Goal: Transaction & Acquisition: Purchase product/service

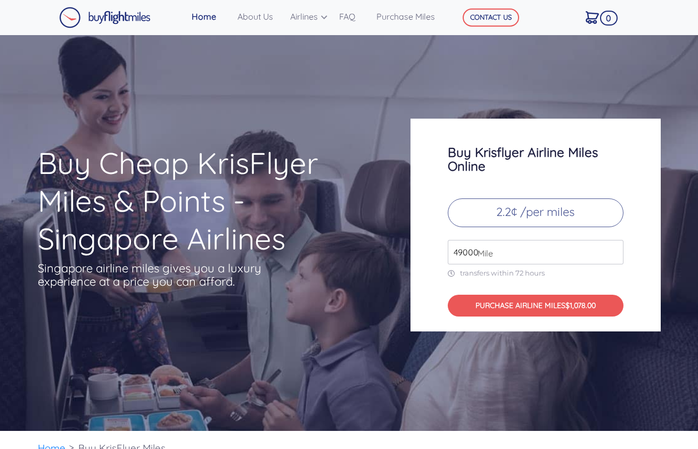
click at [610, 258] on input "49000" at bounding box center [536, 252] width 176 height 24
click at [615, 255] on input "49000" at bounding box center [536, 252] width 176 height 24
click at [615, 247] on input "50000" at bounding box center [536, 252] width 176 height 24
click at [520, 254] on input "50000" at bounding box center [536, 252] width 176 height 24
click at [611, 249] on input "51000" at bounding box center [536, 252] width 176 height 24
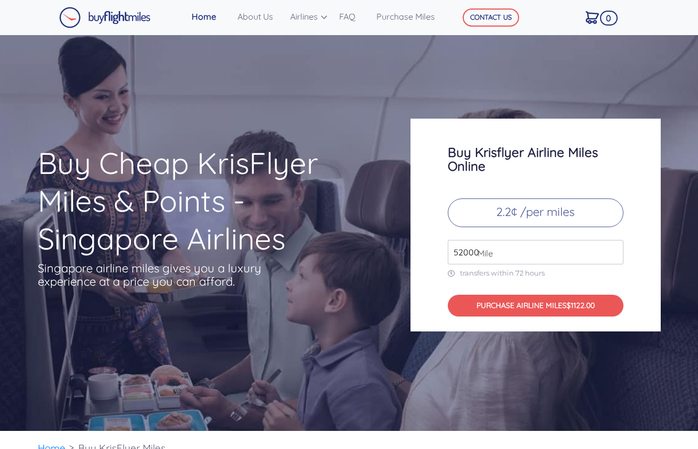
click at [612, 249] on input "52000" at bounding box center [536, 252] width 176 height 24
click at [618, 248] on input "52000" at bounding box center [536, 252] width 176 height 24
click at [612, 250] on input "53000" at bounding box center [536, 252] width 176 height 24
click at [612, 250] on input "54000" at bounding box center [536, 252] width 176 height 24
click at [612, 250] on input "55000" at bounding box center [536, 252] width 176 height 24
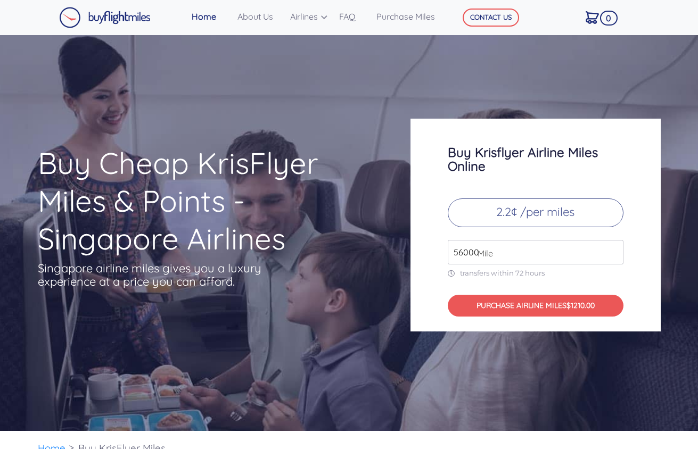
click at [612, 250] on input "56000" at bounding box center [536, 252] width 176 height 24
click at [612, 250] on input "57000" at bounding box center [536, 252] width 176 height 24
click at [612, 250] on input "58000" at bounding box center [536, 252] width 176 height 24
click at [612, 250] on input "59000" at bounding box center [536, 252] width 176 height 24
click at [612, 250] on input "60000" at bounding box center [536, 252] width 176 height 24
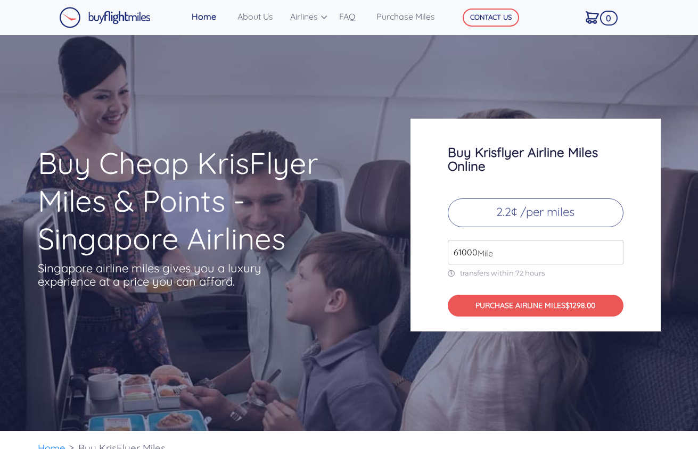
click at [612, 250] on input "61000" at bounding box center [536, 252] width 176 height 24
click at [612, 250] on input "62000" at bounding box center [536, 252] width 176 height 24
click at [612, 250] on input "63000" at bounding box center [536, 252] width 176 height 24
click at [612, 250] on input "64000" at bounding box center [536, 252] width 176 height 24
click at [612, 250] on input "65000" at bounding box center [536, 252] width 176 height 24
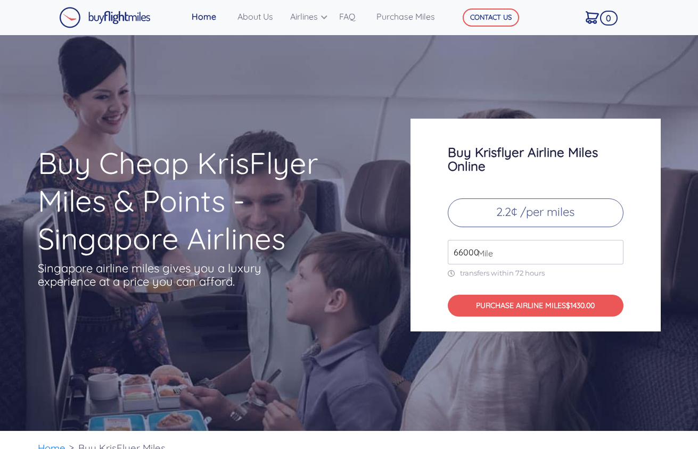
click at [612, 250] on input "66000" at bounding box center [536, 252] width 176 height 24
click at [612, 250] on input "67000" at bounding box center [536, 252] width 176 height 24
click at [612, 250] on input "68000" at bounding box center [536, 252] width 176 height 24
click at [612, 250] on input "69000" at bounding box center [536, 252] width 176 height 24
click at [612, 250] on input "70000" at bounding box center [536, 252] width 176 height 24
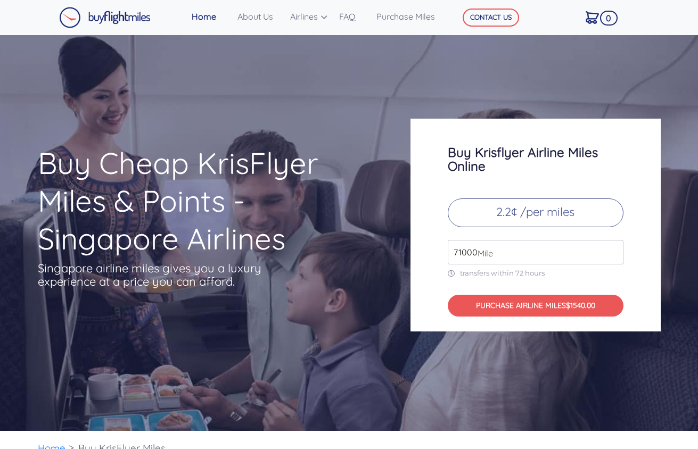
click at [612, 250] on input "71000" at bounding box center [536, 252] width 176 height 24
click at [612, 250] on input "72000" at bounding box center [536, 252] width 176 height 24
click at [612, 250] on input "73000" at bounding box center [536, 252] width 176 height 24
click at [612, 250] on input "74000" at bounding box center [536, 252] width 176 height 24
click at [612, 250] on input "75000" at bounding box center [536, 252] width 176 height 24
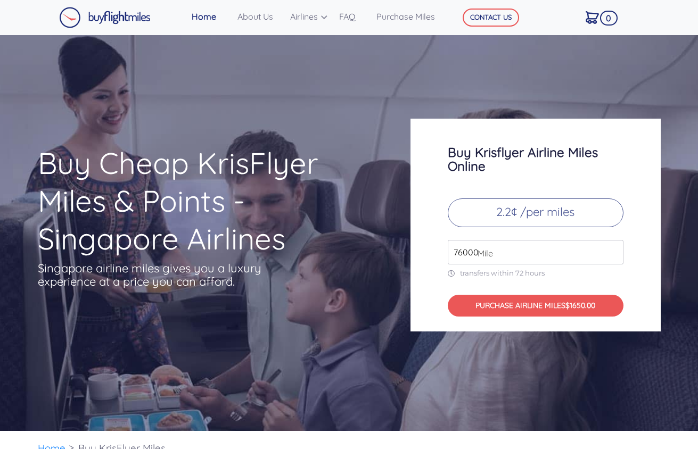
click at [612, 250] on input "76000" at bounding box center [536, 252] width 176 height 24
click at [612, 250] on input "77000" at bounding box center [536, 252] width 176 height 24
click at [612, 250] on input "78000" at bounding box center [536, 252] width 176 height 24
click at [612, 250] on input "79000" at bounding box center [536, 252] width 176 height 24
click at [612, 250] on input "80000" at bounding box center [536, 252] width 176 height 24
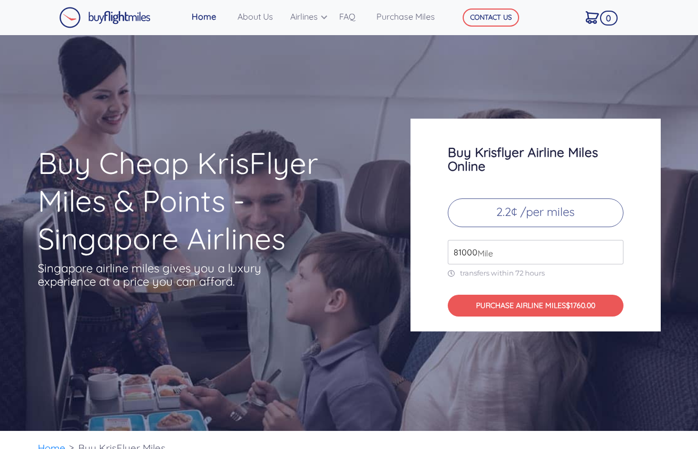
click at [612, 250] on input "81000" at bounding box center [536, 252] width 176 height 24
click at [612, 250] on input "82000" at bounding box center [536, 252] width 176 height 24
click at [612, 250] on input "83000" at bounding box center [536, 252] width 176 height 24
click at [612, 250] on input "84000" at bounding box center [536, 252] width 176 height 24
click at [612, 250] on input "85000" at bounding box center [536, 252] width 176 height 24
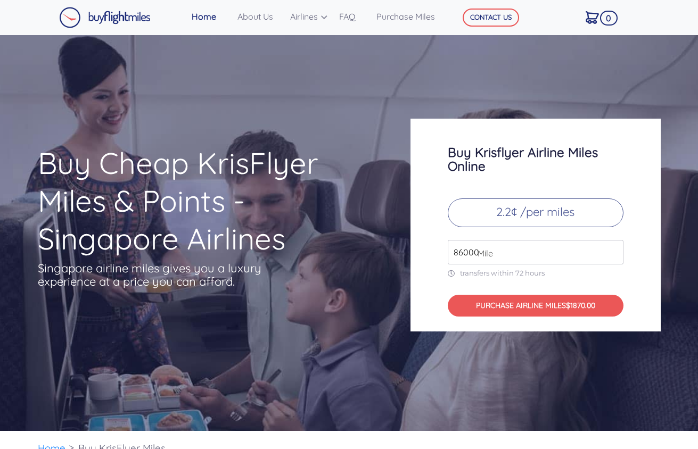
click at [612, 250] on input "86000" at bounding box center [536, 252] width 176 height 24
click at [612, 250] on input "87000" at bounding box center [536, 252] width 176 height 24
click at [612, 250] on input "88000" at bounding box center [536, 252] width 176 height 24
click at [612, 250] on input "89000" at bounding box center [536, 252] width 176 height 24
click at [612, 250] on input "90000" at bounding box center [536, 252] width 176 height 24
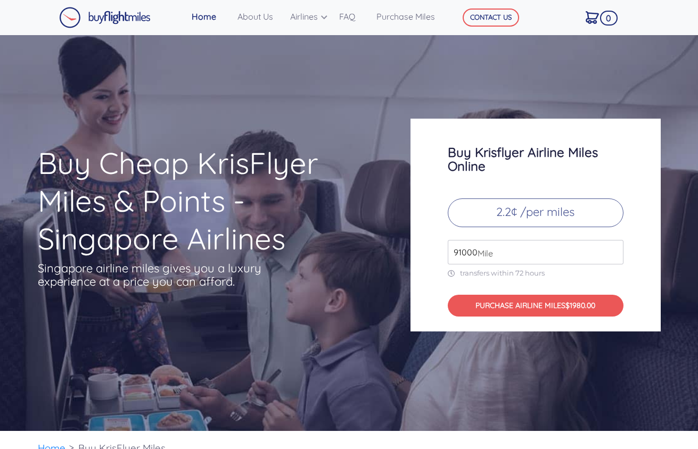
click at [612, 250] on input "91000" at bounding box center [536, 252] width 176 height 24
click at [612, 250] on input "92000" at bounding box center [536, 252] width 176 height 24
click at [612, 250] on input "93000" at bounding box center [536, 252] width 176 height 24
click at [612, 250] on input "94000" at bounding box center [536, 252] width 176 height 24
click at [612, 250] on input "95000" at bounding box center [536, 252] width 176 height 24
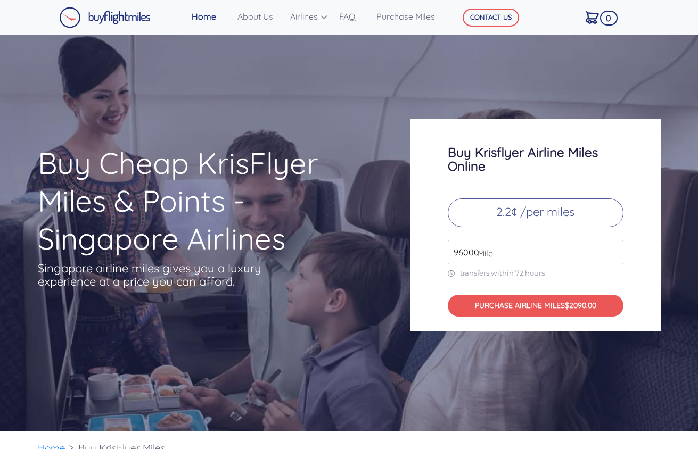
click at [612, 250] on input "96000" at bounding box center [536, 252] width 176 height 24
click at [612, 250] on input "97000" at bounding box center [536, 252] width 176 height 24
click at [612, 250] on input "98000" at bounding box center [536, 252] width 176 height 24
click at [612, 250] on input "99000" at bounding box center [536, 252] width 176 height 24
click at [612, 250] on input "100000" at bounding box center [536, 252] width 176 height 24
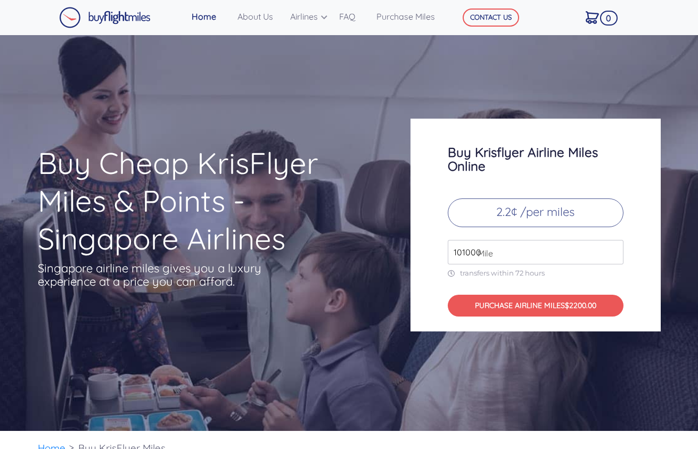
type input "101000"
click at [612, 250] on input "101000" at bounding box center [536, 252] width 176 height 24
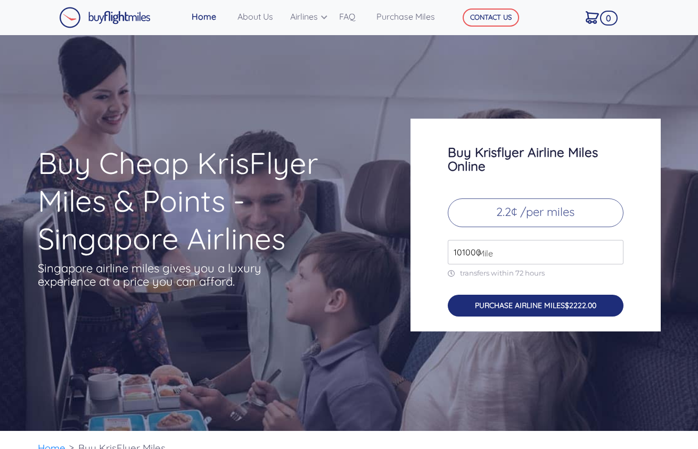
click at [557, 309] on button "PURCHASE AIRLINE MILES $2222.00" at bounding box center [536, 306] width 176 height 22
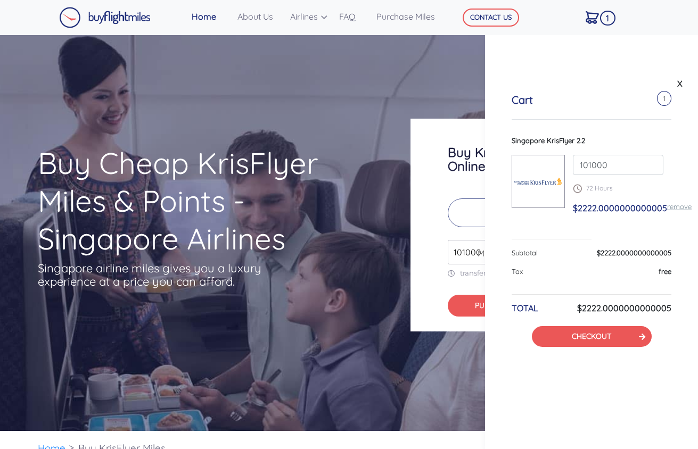
click at [298, 80] on div "Buy Cheap KrisFlyer Miles & Points - Singapore Airlines Singapore airline miles…" at bounding box center [349, 233] width 698 height 396
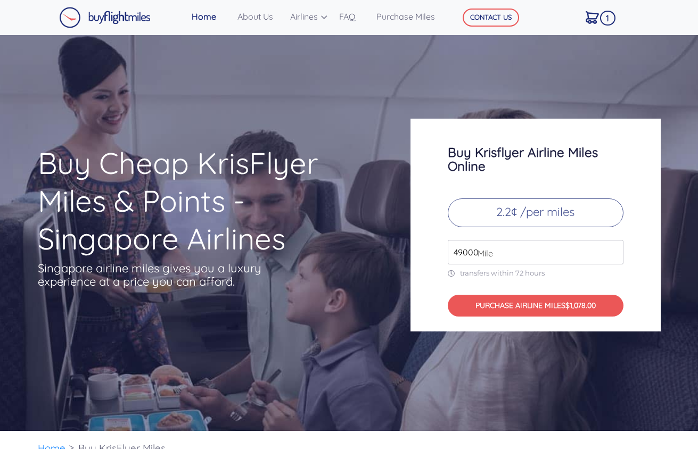
click at [600, 20] on span "1" at bounding box center [607, 18] width 15 height 15
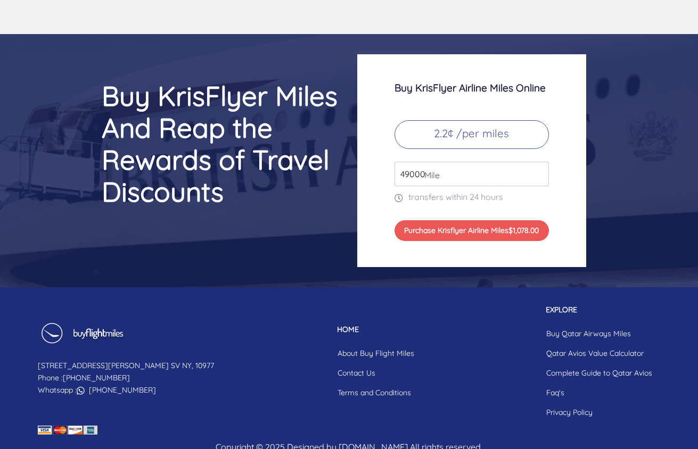
scroll to position [4582, 0]
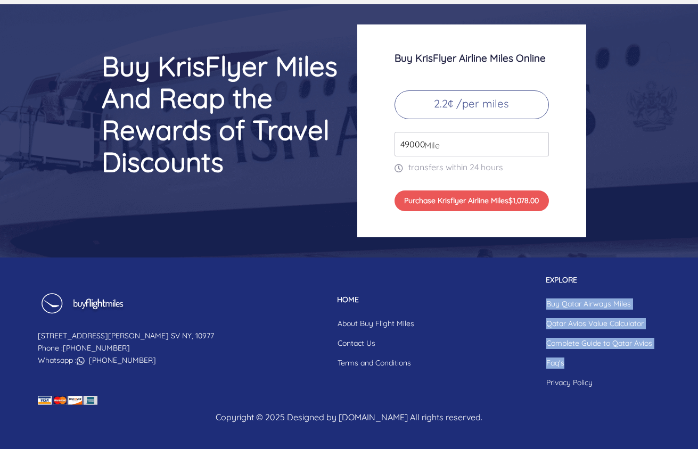
drag, startPoint x: 697, startPoint y: 371, endPoint x: 696, endPoint y: 280, distance: 90.5
click at [696, 280] on footer "[STREET_ADDRESS][PERSON_NAME] [GEOGRAPHIC_DATA] Phone : [PHONE_NUMBER] Whatsapp…" at bounding box center [349, 354] width 698 height 192
click at [682, 350] on footer "[STREET_ADDRESS][PERSON_NAME] [GEOGRAPHIC_DATA] Phone : [PHONE_NUMBER] Whatsapp…" at bounding box center [349, 354] width 698 height 192
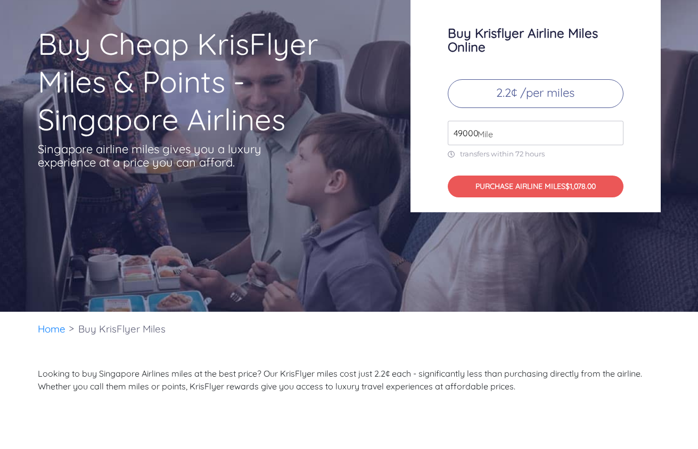
scroll to position [0, 0]
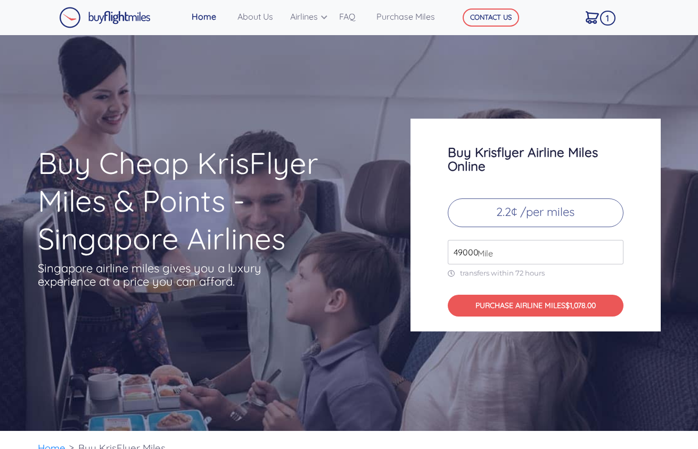
click at [596, 19] on img at bounding box center [592, 17] width 13 height 13
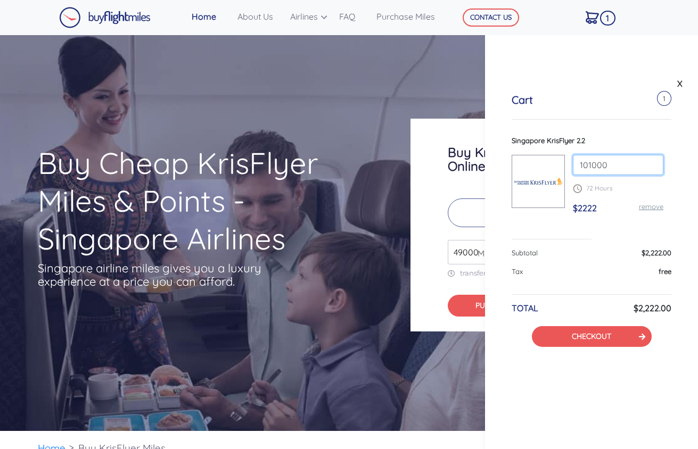
click at [619, 172] on input "101000" at bounding box center [618, 165] width 90 height 20
click at [652, 160] on input "102000" at bounding box center [618, 165] width 90 height 20
click at [652, 160] on input "103000" at bounding box center [618, 165] width 90 height 20
click at [652, 160] on input "104000" at bounding box center [618, 165] width 90 height 20
click at [652, 160] on input "105000" at bounding box center [618, 165] width 90 height 20
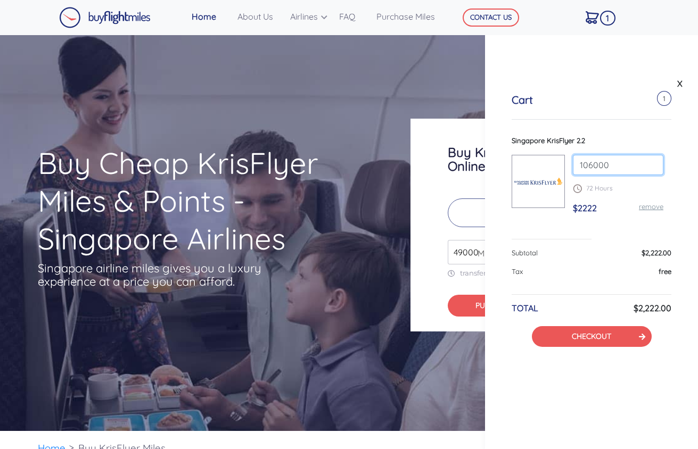
click at [652, 160] on input "106000" at bounding box center [618, 165] width 90 height 20
click at [652, 160] on input "107000" at bounding box center [618, 165] width 90 height 20
click at [652, 160] on input "108000" at bounding box center [618, 165] width 90 height 20
click at [652, 160] on input "109000" at bounding box center [618, 165] width 90 height 20
click at [652, 160] on input "110000" at bounding box center [618, 165] width 90 height 20
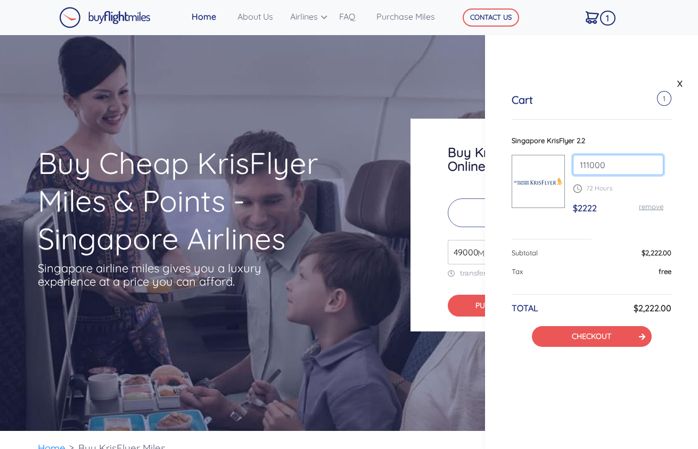
click at [652, 160] on input "111000" at bounding box center [618, 165] width 90 height 20
click at [652, 160] on input "112000" at bounding box center [618, 165] width 90 height 20
click at [652, 160] on input "113000" at bounding box center [618, 165] width 90 height 20
click at [652, 160] on input "114000" at bounding box center [618, 165] width 90 height 20
click at [652, 160] on input "115000" at bounding box center [618, 165] width 90 height 20
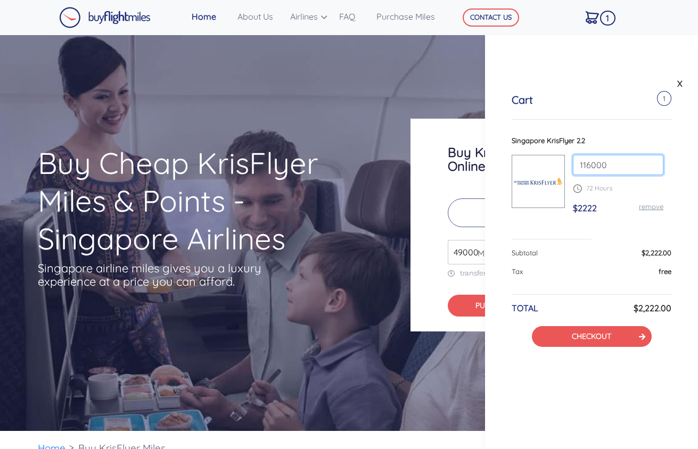
click at [652, 160] on input "116000" at bounding box center [618, 165] width 90 height 20
click at [652, 160] on input "117000" at bounding box center [618, 165] width 90 height 20
click at [652, 160] on input "118000" at bounding box center [618, 165] width 90 height 20
click at [652, 160] on input "119000" at bounding box center [618, 165] width 90 height 20
click at [652, 160] on input "120000" at bounding box center [618, 165] width 90 height 20
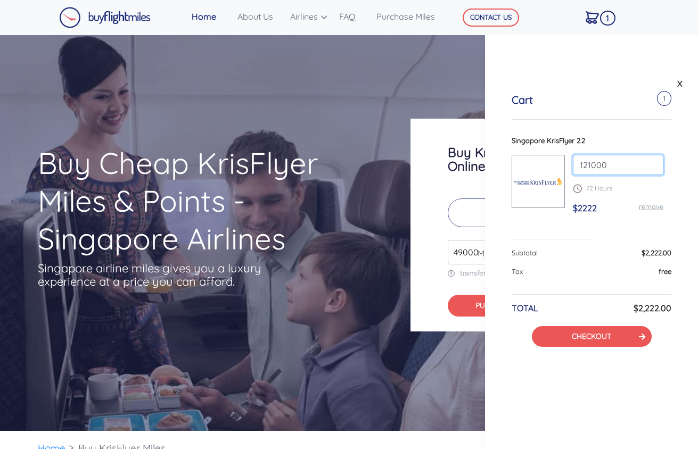
click at [652, 160] on input "121000" at bounding box center [618, 165] width 90 height 20
click at [652, 160] on input "122000" at bounding box center [618, 165] width 90 height 20
click at [652, 160] on input "123000" at bounding box center [618, 165] width 90 height 20
click at [652, 160] on input "124000" at bounding box center [618, 165] width 90 height 20
click at [652, 160] on input "125000" at bounding box center [618, 165] width 90 height 20
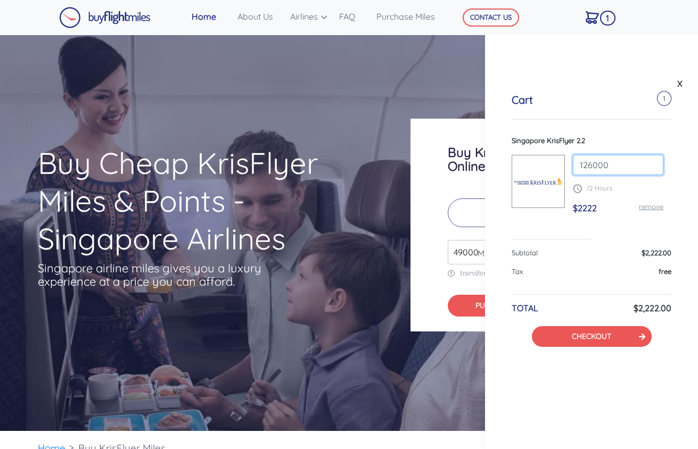
click at [652, 160] on input "126000" at bounding box center [618, 165] width 90 height 20
click at [652, 160] on input "127000" at bounding box center [618, 165] width 90 height 20
click at [652, 160] on input "178000" at bounding box center [618, 165] width 90 height 20
click at [631, 166] on input "178000" at bounding box center [618, 165] width 90 height 20
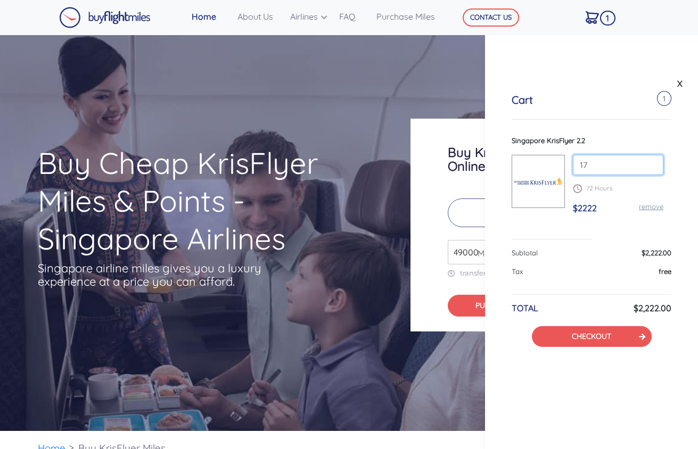
type input "1"
type input "3"
type input "400000"
click at [646, 185] on p "72 Hours" at bounding box center [618, 189] width 90 height 10
click at [616, 190] on p "72 Hours" at bounding box center [618, 189] width 90 height 10
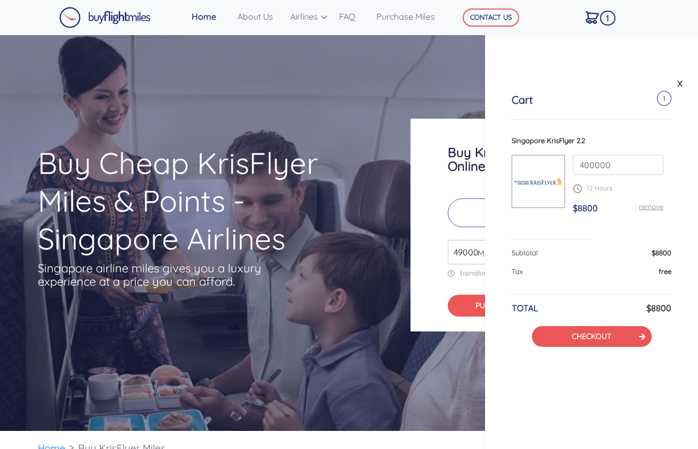
click at [589, 228] on div "Cart 1 Singapore KrisFlyer 2.2 400000 72 Hours $8800 remove Subtotal $8800 Tax …" at bounding box center [591, 220] width 213 height 307
